Goal: Task Accomplishment & Management: Use online tool/utility

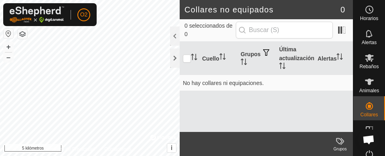
click at [7, 32] on button "button" at bounding box center [9, 34] width 10 height 10
click at [176, 57] on div at bounding box center [175, 58] width 10 height 19
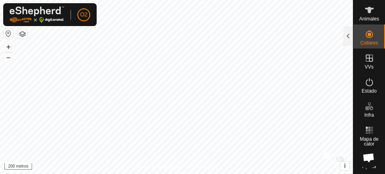
scroll to position [56, 0]
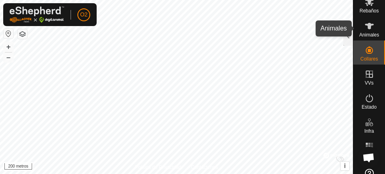
click at [369, 22] on icon at bounding box center [370, 26] width 10 height 10
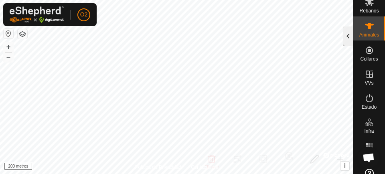
click at [345, 36] on div at bounding box center [349, 36] width 10 height 19
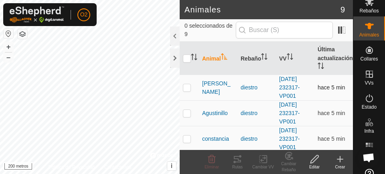
click at [186, 86] on p-checkbox at bounding box center [187, 87] width 8 height 6
checkbox input "true"
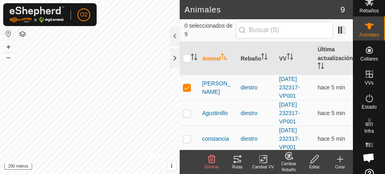
click at [235, 156] on icon at bounding box center [235, 162] width 2 height 2
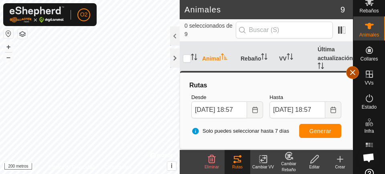
click at [354, 72] on button "button" at bounding box center [353, 72] width 13 height 13
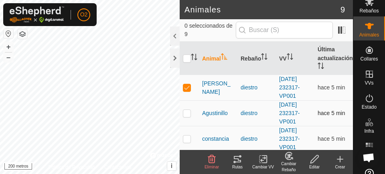
click at [185, 112] on p-checkbox at bounding box center [187, 113] width 8 height 6
checkbox input "true"
click at [238, 156] on icon at bounding box center [237, 159] width 7 height 6
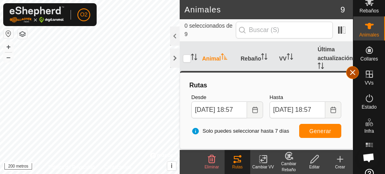
click at [353, 69] on button "button" at bounding box center [353, 72] width 13 height 13
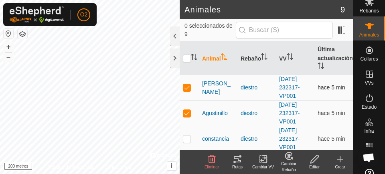
click at [185, 89] on p-checkbox at bounding box center [187, 87] width 8 height 6
checkbox input "false"
click at [188, 112] on p-checkbox at bounding box center [187, 113] width 8 height 6
checkbox input "false"
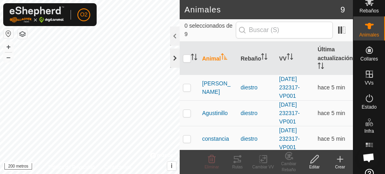
click at [173, 56] on div at bounding box center [175, 58] width 10 height 19
